Goal: Find specific page/section: Find specific page/section

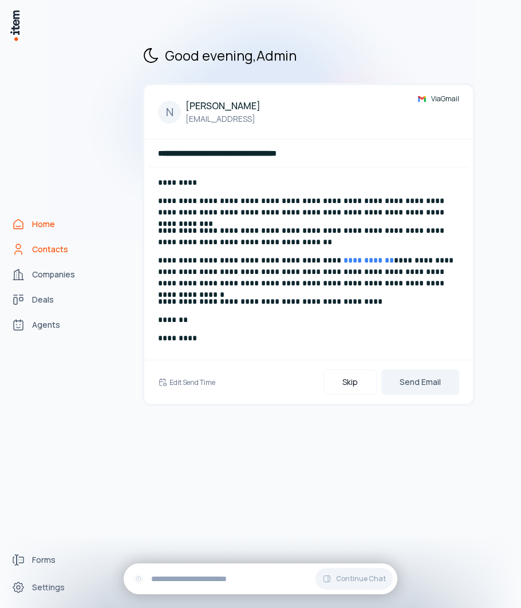
click at [54, 251] on span "Contacts" at bounding box center [50, 249] width 36 height 11
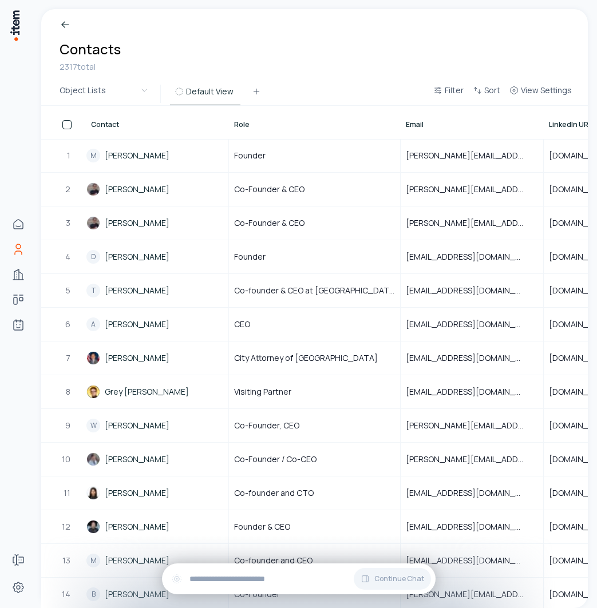
click at [239, 121] on span "Role" at bounding box center [241, 124] width 15 height 9
